Goal: Entertainment & Leisure: Consume media (video, audio)

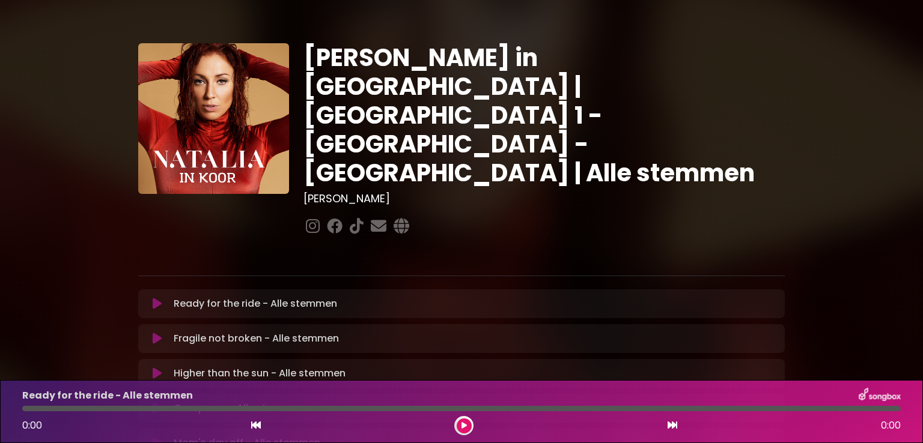
click at [861, 147] on div "[PERSON_NAME] in [GEOGRAPHIC_DATA] | [GEOGRAPHIC_DATA] 1 - [GEOGRAPHIC_DATA] - …" at bounding box center [461, 368] width 923 height 708
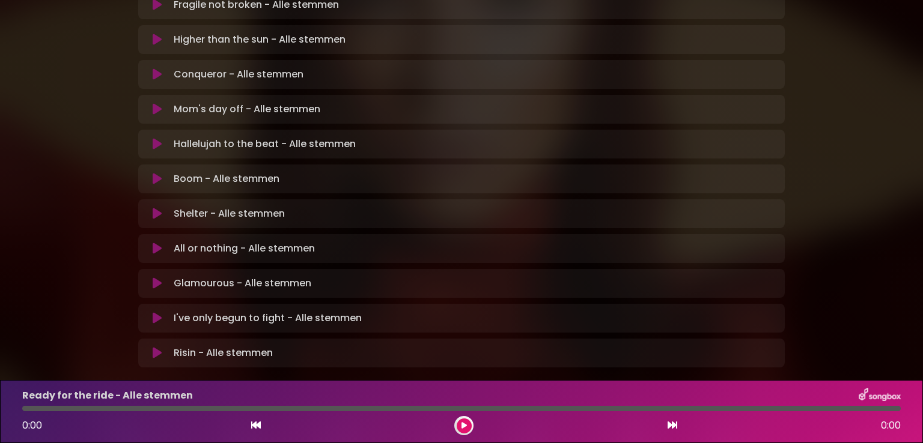
scroll to position [353, 0]
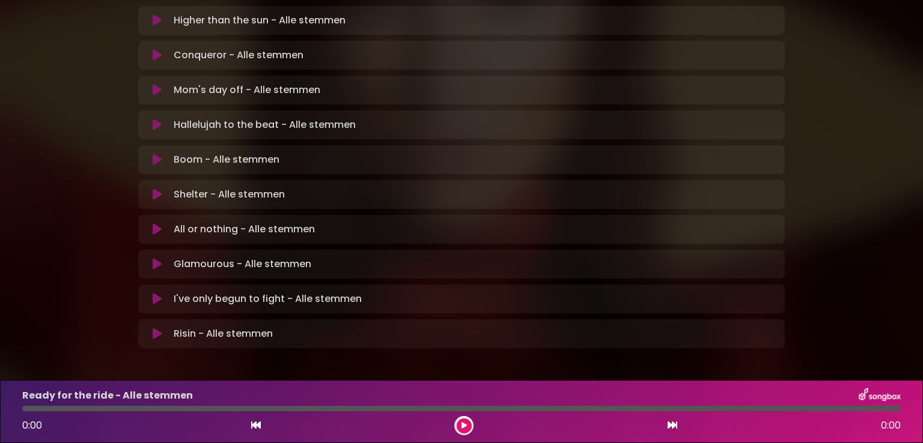
click at [154, 258] on icon at bounding box center [157, 264] width 9 height 12
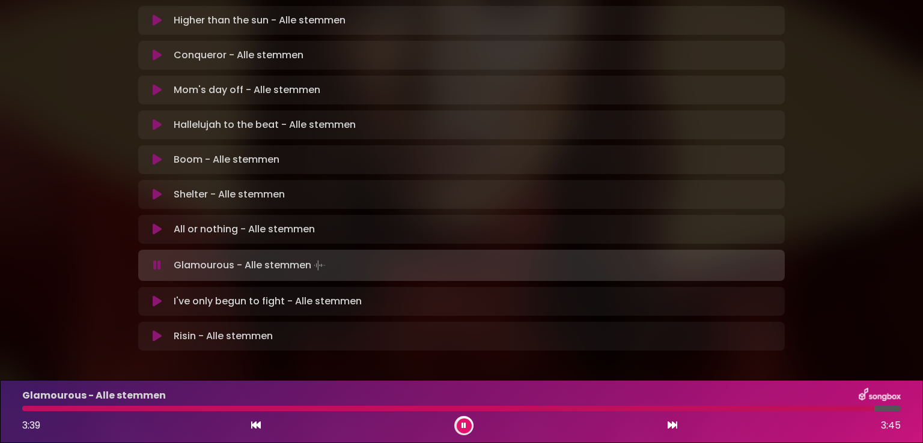
click at [462, 422] on icon at bounding box center [463, 425] width 5 height 7
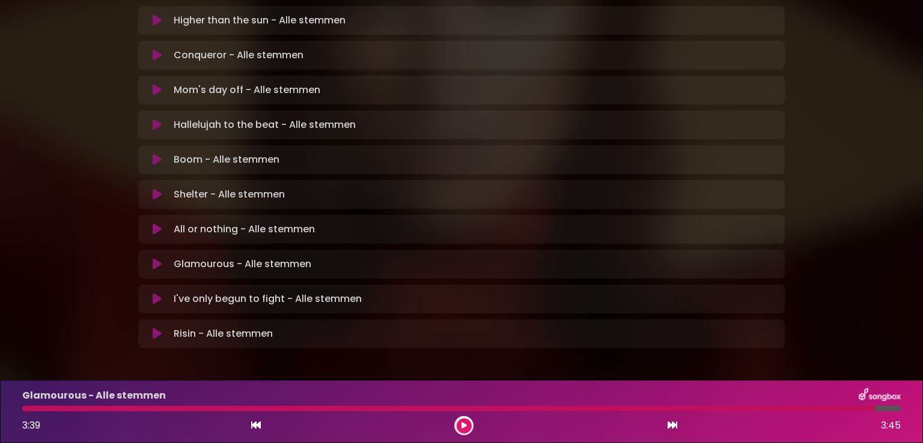
click at [154, 224] on icon at bounding box center [157, 230] width 9 height 12
click at [153, 258] on icon at bounding box center [157, 264] width 9 height 12
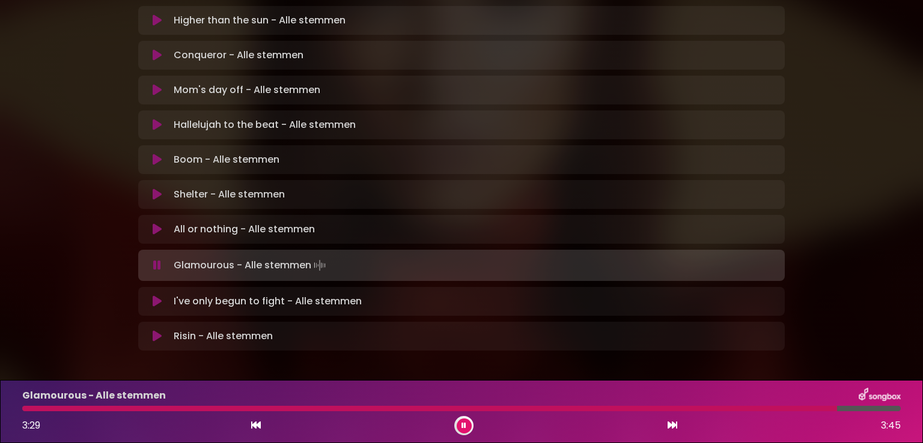
click at [157, 296] on icon at bounding box center [157, 302] width 9 height 12
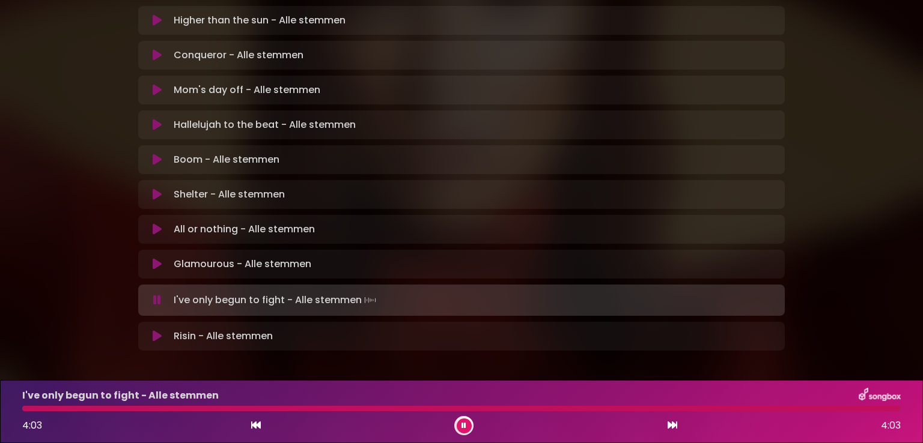
click at [161, 331] on icon at bounding box center [157, 337] width 9 height 12
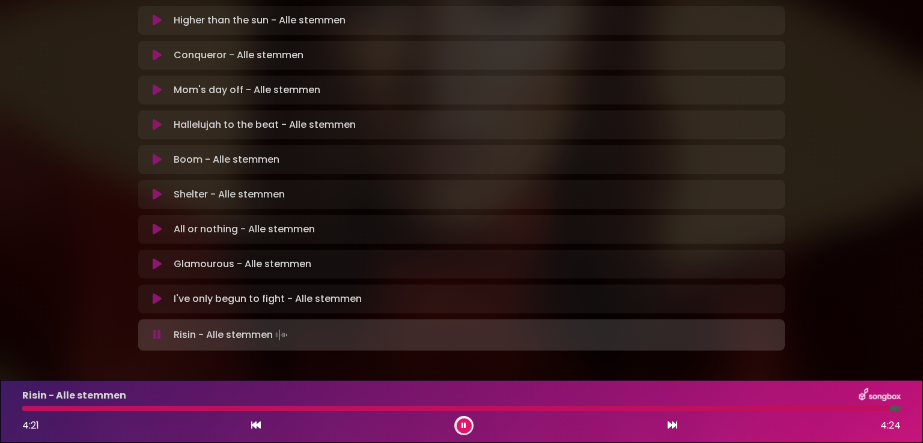
click at [158, 329] on icon at bounding box center [157, 335] width 8 height 12
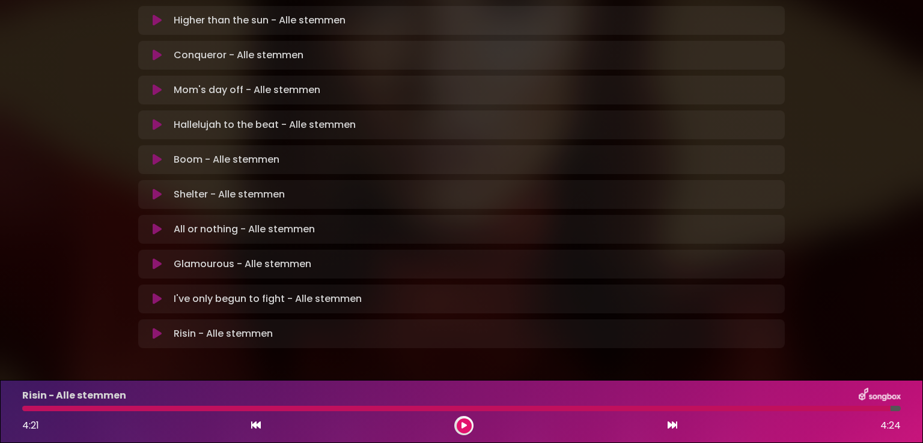
click at [857, 87] on div "[PERSON_NAME] in [GEOGRAPHIC_DATA] | [GEOGRAPHIC_DATA] 1 - [GEOGRAPHIC_DATA] - …" at bounding box center [461, 15] width 793 height 708
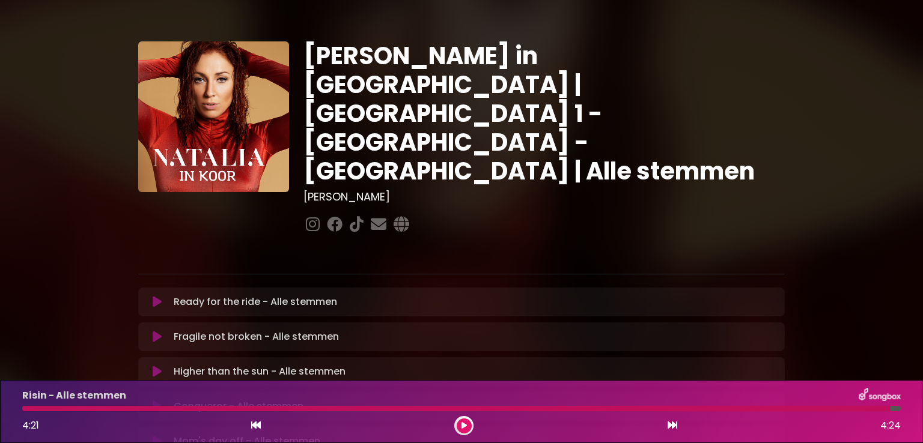
scroll to position [0, 0]
